Goal: Transaction & Acquisition: Subscribe to service/newsletter

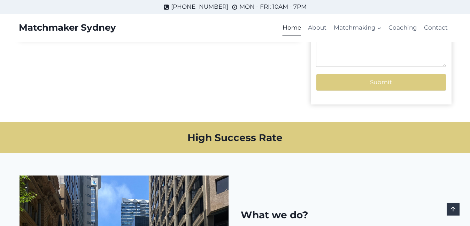
scroll to position [389, 0]
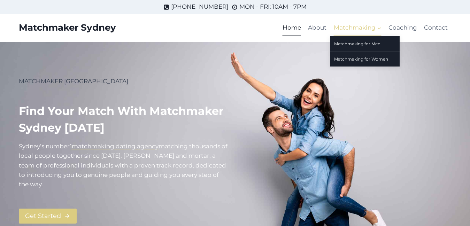
click at [374, 29] on span "Matchmaking Expand" at bounding box center [358, 27] width 48 height 9
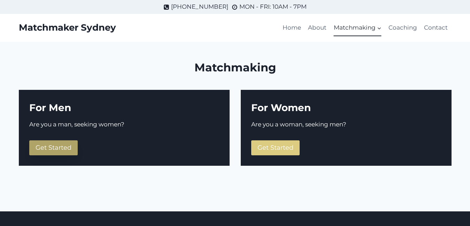
click at [58, 151] on span "Get Started" at bounding box center [54, 148] width 36 height 8
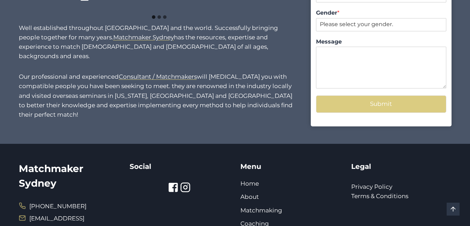
scroll to position [671, 0]
